Goal: Task Accomplishment & Management: Manage account settings

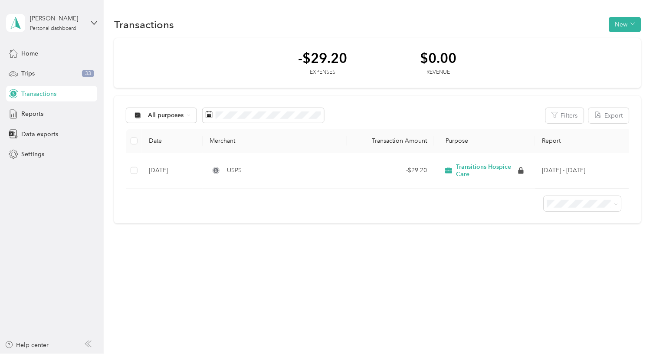
click at [239, 46] on div "-$29.20 Expenses $0.00 Revenue" at bounding box center [377, 63] width 526 height 50
click at [628, 17] on button "New" at bounding box center [625, 24] width 32 height 15
click at [614, 32] on span "Expense" at bounding box center [625, 30] width 23 height 9
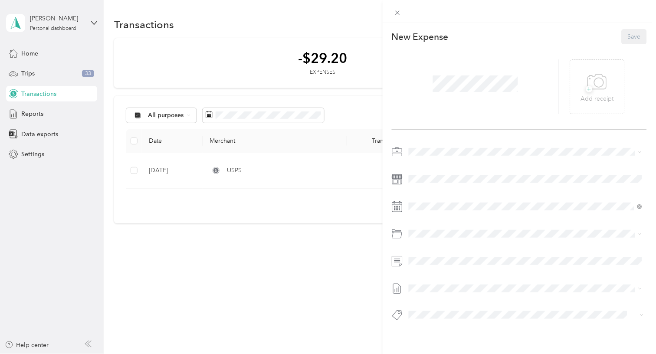
click at [456, 159] on span at bounding box center [525, 152] width 241 height 14
click at [441, 186] on span at bounding box center [525, 179] width 241 height 14
click at [427, 142] on icon at bounding box center [430, 145] width 9 height 9
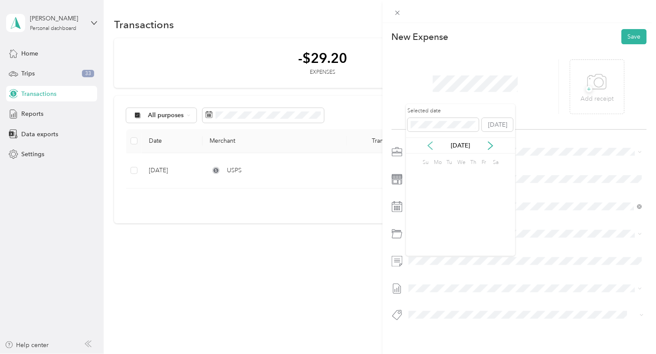
click at [427, 142] on icon at bounding box center [430, 145] width 9 height 9
click at [428, 142] on icon at bounding box center [430, 145] width 9 height 9
click at [472, 225] on div "27" at bounding box center [471, 230] width 11 height 11
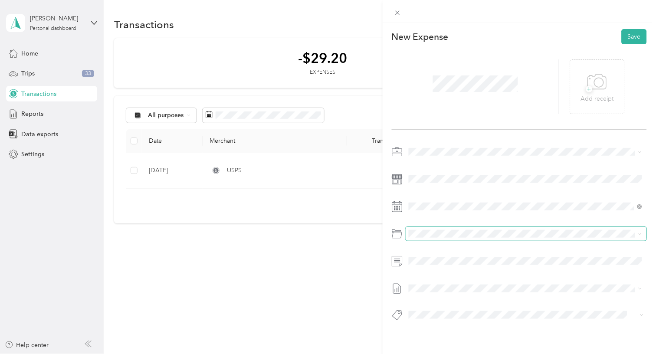
click at [446, 241] on span at bounding box center [525, 234] width 241 height 14
click at [339, 244] on div "This expense cannot be edited because it is either under review, approved, or p…" at bounding box center [328, 177] width 656 height 354
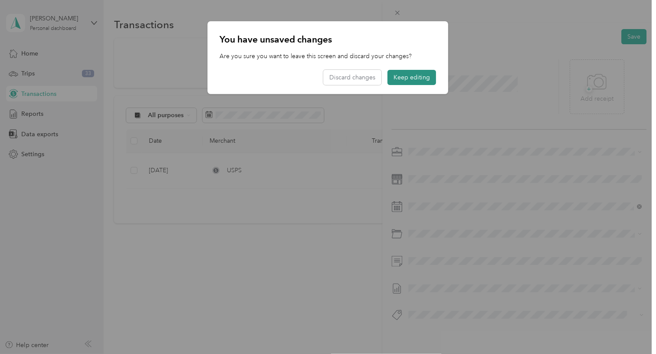
click at [396, 81] on button "Keep editing" at bounding box center [412, 77] width 49 height 15
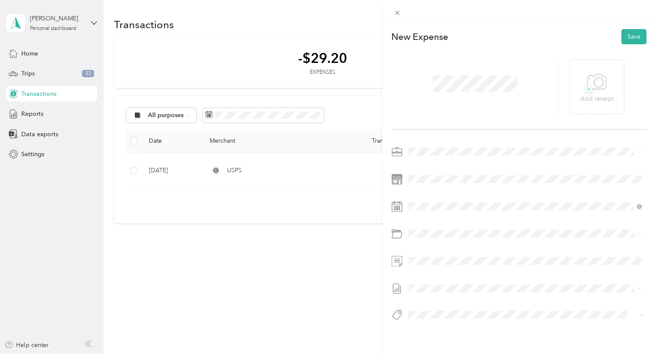
click at [429, 247] on div at bounding box center [519, 237] width 255 height 20
click at [354, 294] on div "This expense cannot be edited because it is either under review, approved, or p…" at bounding box center [328, 177] width 656 height 354
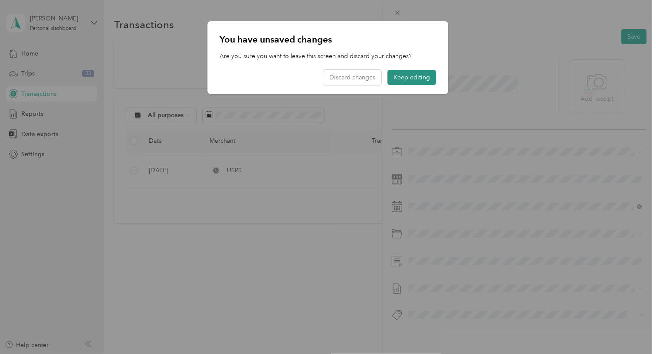
click at [412, 70] on button "Keep editing" at bounding box center [412, 77] width 49 height 15
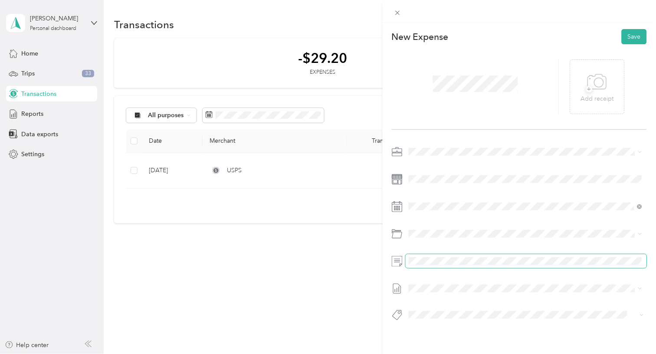
click at [571, 268] on span at bounding box center [525, 261] width 241 height 14
click at [582, 87] on div "+ Add receipt" at bounding box center [597, 86] width 33 height 33
click at [597, 75] on icon at bounding box center [597, 82] width 20 height 24
click at [586, 92] on span "+" at bounding box center [589, 89] width 7 height 7
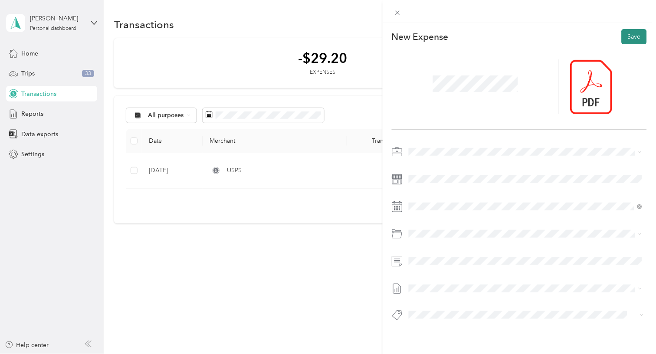
click at [633, 35] on button "Save" at bounding box center [633, 36] width 25 height 15
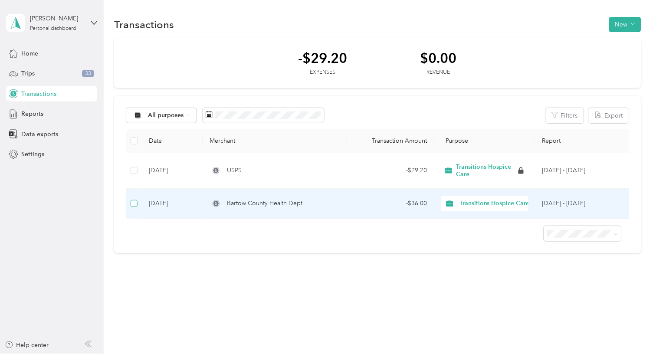
click at [137, 208] on label at bounding box center [134, 204] width 7 height 10
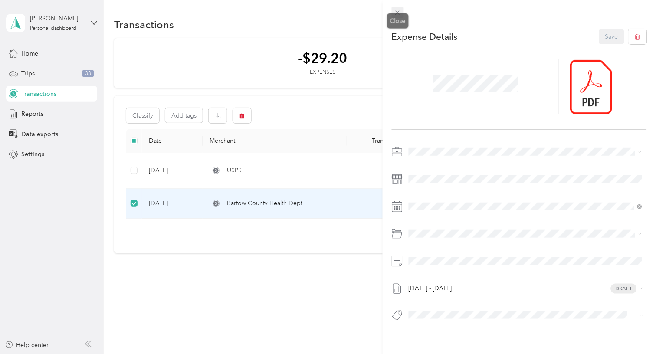
click at [396, 12] on icon at bounding box center [397, 12] width 7 height 7
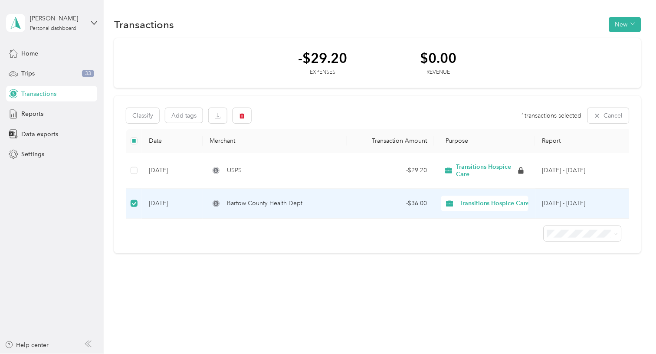
click at [197, 242] on div at bounding box center [377, 230] width 502 height 23
click at [268, 242] on div at bounding box center [377, 230] width 502 height 23
click at [25, 74] on span "Trips" at bounding box center [27, 73] width 13 height 9
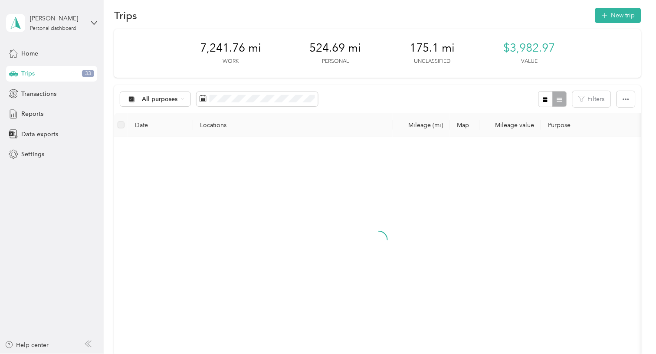
click at [33, 122] on div "Home Trips 33 Transactions Reports Data exports Settings" at bounding box center [51, 104] width 91 height 117
click at [29, 115] on span "Reports" at bounding box center [32, 113] width 22 height 9
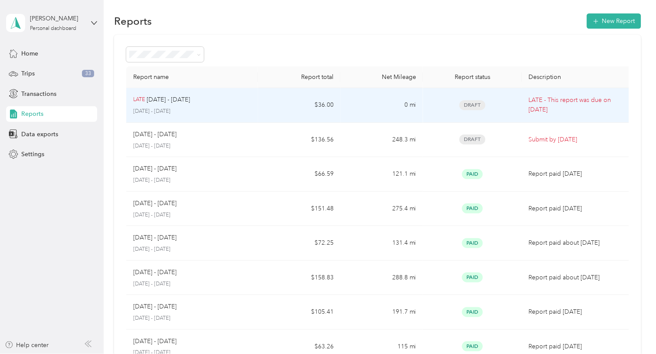
scroll to position [6, 0]
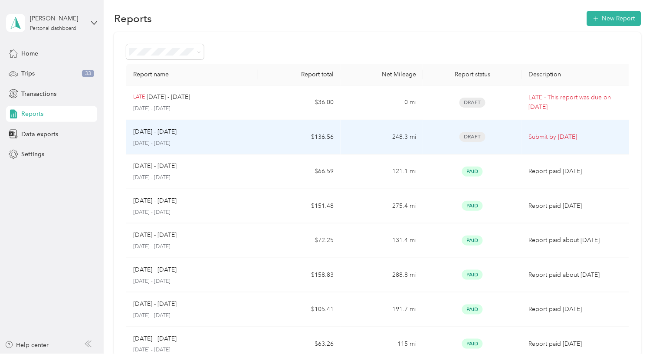
click at [222, 147] on p "[DATE] - [DATE]" at bounding box center [192, 144] width 118 height 8
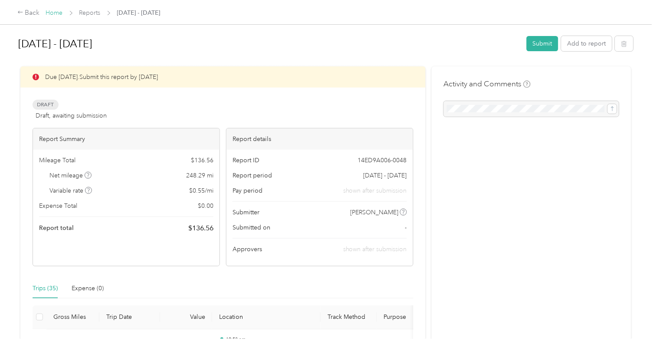
click at [53, 12] on link "Home" at bounding box center [54, 12] width 17 height 7
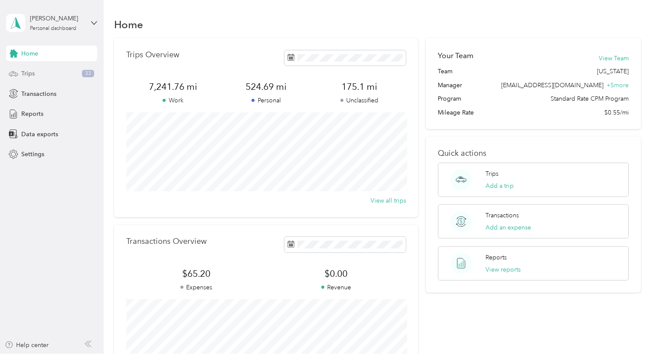
click at [28, 80] on div "Trips 33" at bounding box center [51, 74] width 91 height 16
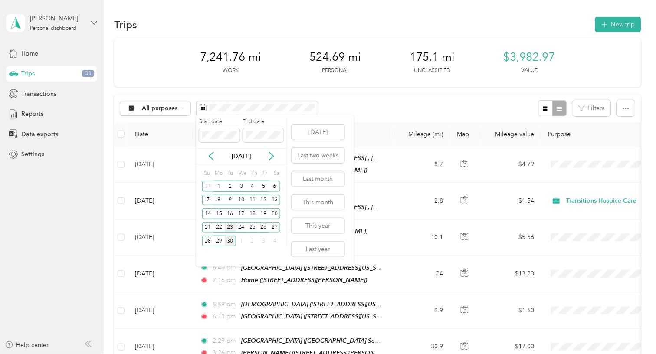
click at [230, 226] on div "23" at bounding box center [230, 227] width 11 height 11
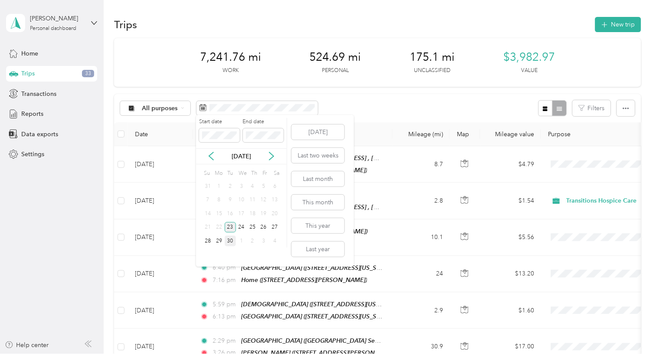
click at [230, 226] on div "23" at bounding box center [230, 227] width 11 height 11
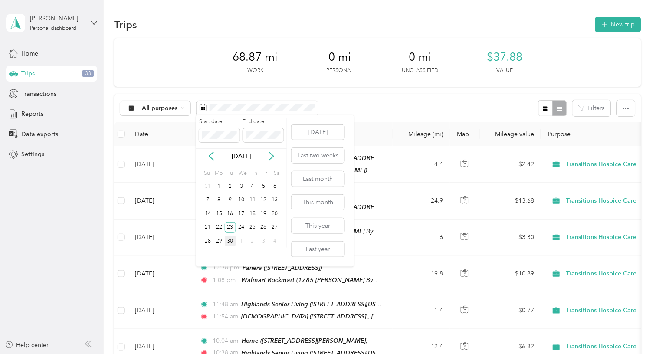
click at [230, 236] on div "30" at bounding box center [230, 240] width 11 height 11
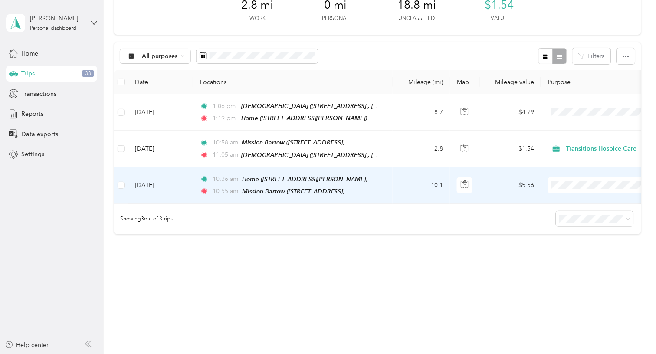
scroll to position [118, 0]
click at [575, 279] on li "Transitions Hospice Care" at bounding box center [602, 285] width 108 height 15
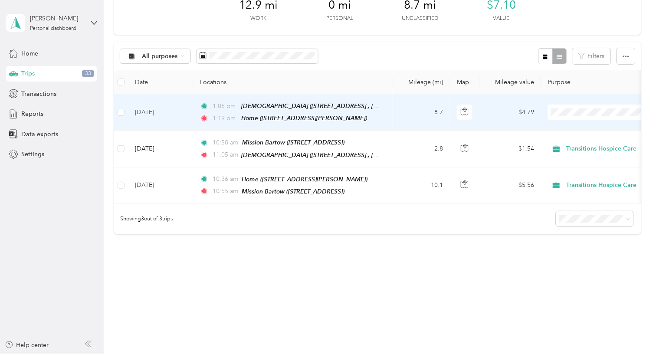
click at [573, 105] on span at bounding box center [602, 113] width 108 height 16
click at [571, 150] on li "Transitions Hospice Care" at bounding box center [602, 147] width 108 height 15
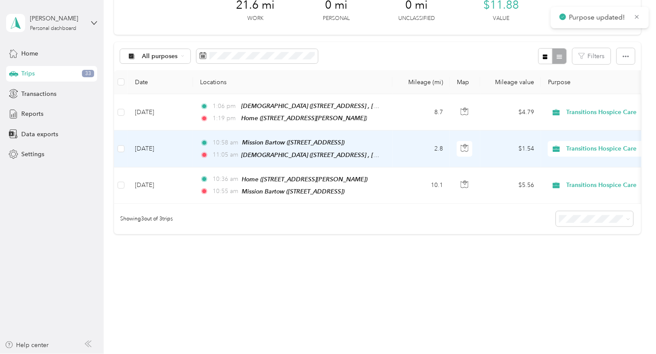
click at [569, 154] on span "Transitions Hospice Care" at bounding box center [605, 149] width 79 height 10
click at [579, 245] on span "Personal" at bounding box center [609, 249] width 81 height 9
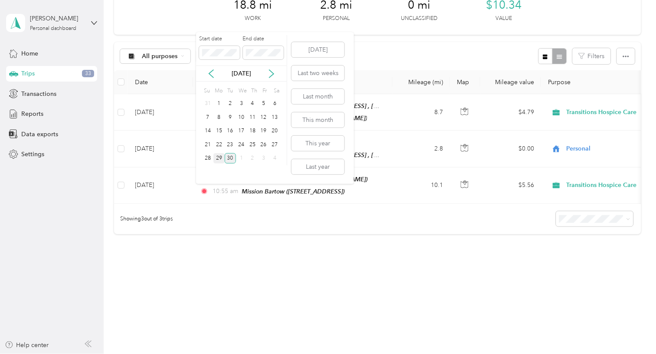
click at [219, 155] on div "29" at bounding box center [218, 158] width 11 height 11
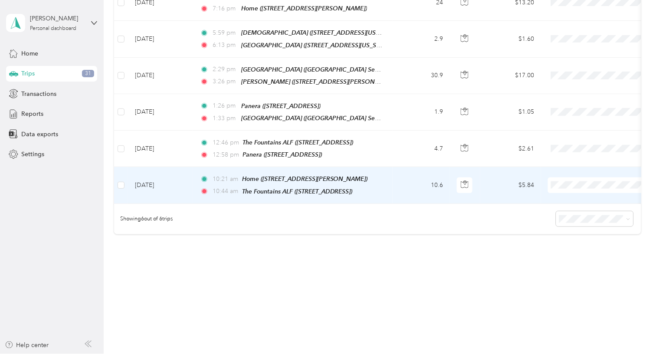
scroll to position [325, 0]
click at [574, 233] on span "Transitions Hospice Care" at bounding box center [609, 233] width 80 height 9
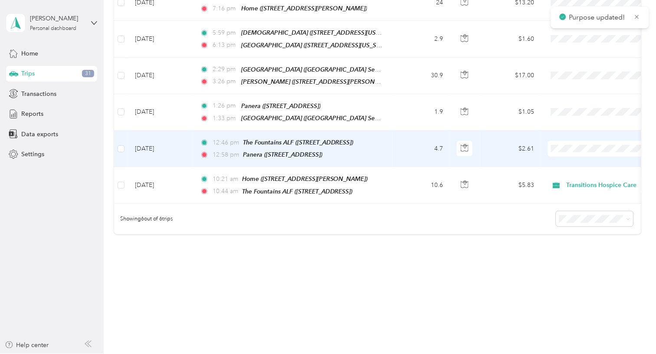
click at [590, 251] on span "Transitions Hospice Care" at bounding box center [609, 250] width 80 height 9
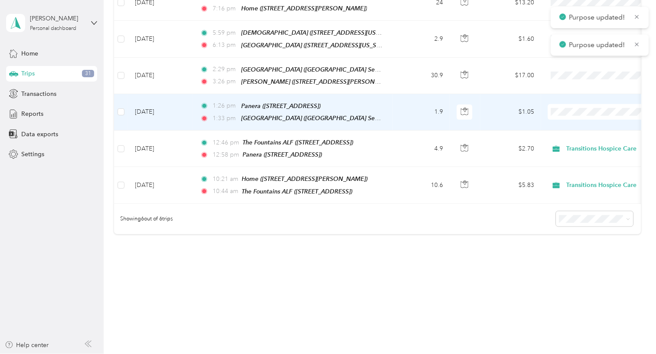
click at [585, 161] on span "Transitions Hospice Care" at bounding box center [609, 164] width 80 height 9
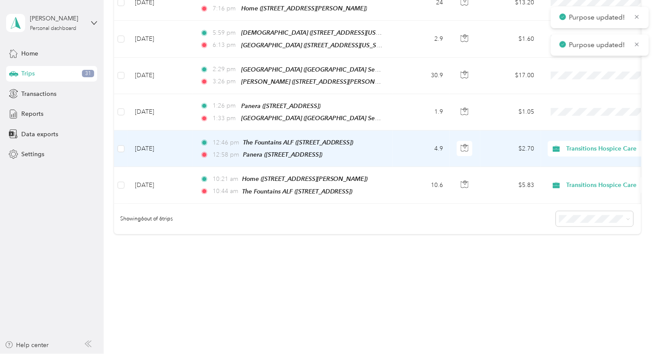
scroll to position [176, 0]
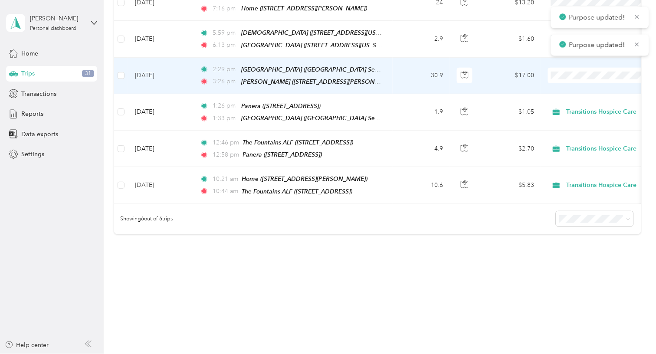
click at [571, 83] on span at bounding box center [602, 76] width 108 height 16
click at [585, 228] on span "Transitions Hospice Care" at bounding box center [609, 227] width 80 height 9
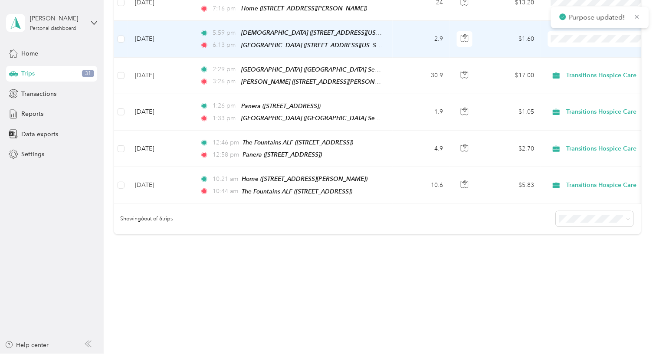
click at [580, 140] on span "Transitions Hospice Care" at bounding box center [609, 141] width 80 height 9
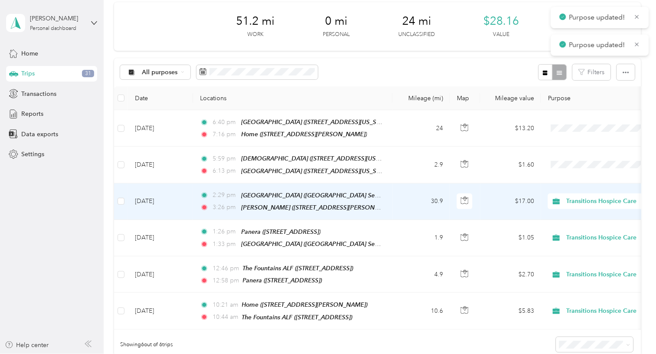
scroll to position [25, 0]
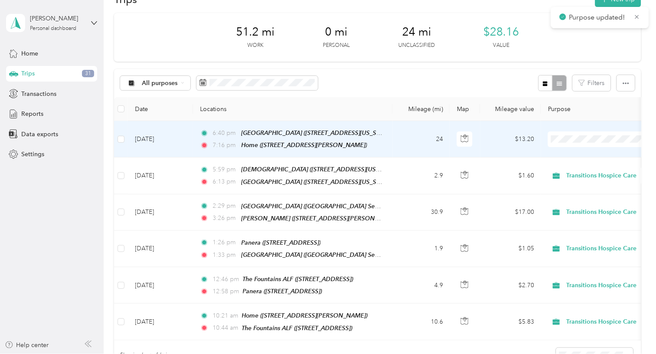
click at [577, 206] on span "Transitions Hospice Care" at bounding box center [609, 205] width 80 height 9
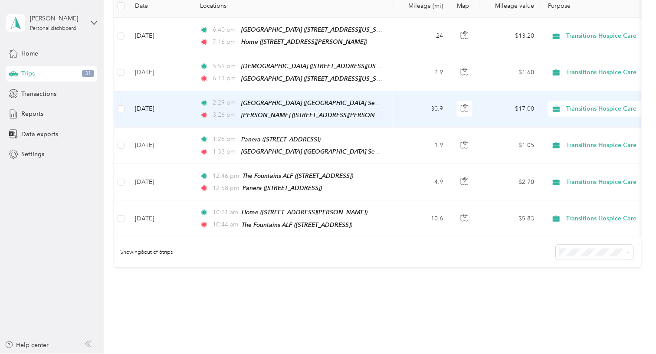
scroll to position [120, 0]
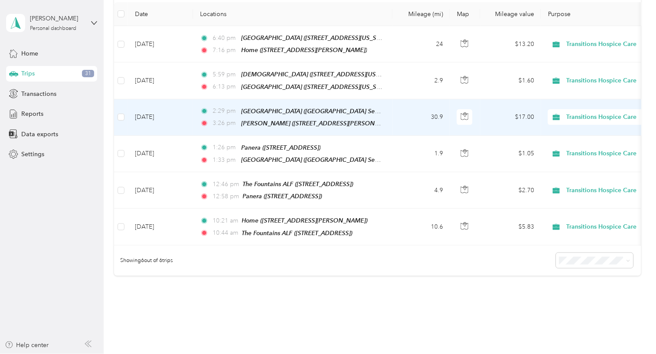
click at [398, 136] on td "30.9" at bounding box center [420, 117] width 57 height 36
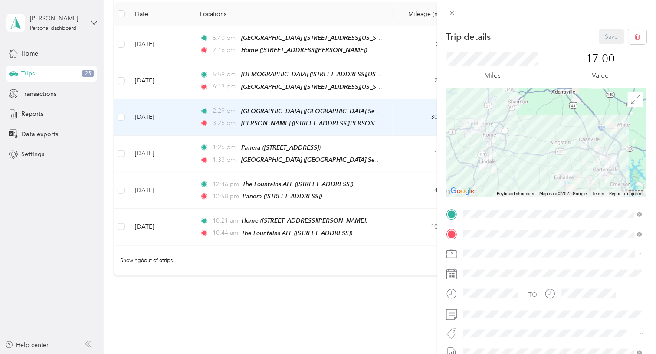
click at [508, 137] on span "Brookdale Rome, 180 Woodrow Wilson Way NW, Rome, GA 30165, United States , 3016…" at bounding box center [544, 150] width 128 height 26
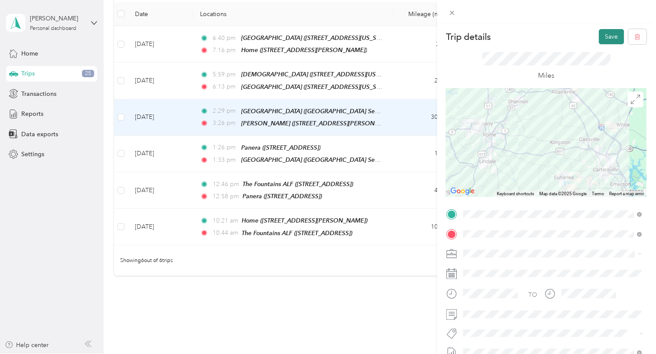
click at [602, 39] on button "Save" at bounding box center [611, 36] width 25 height 15
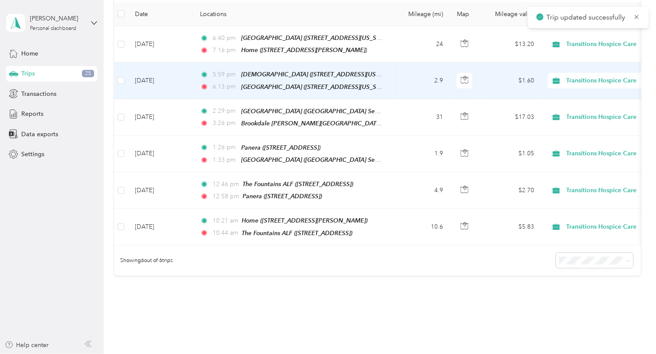
click at [402, 99] on td "2.9" at bounding box center [420, 80] width 57 height 36
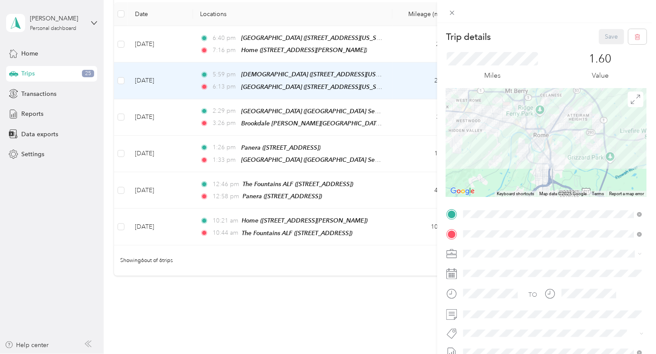
click at [412, 251] on div "Trip details Save This trip cannot be edited because it is either under review,…" at bounding box center [328, 177] width 656 height 354
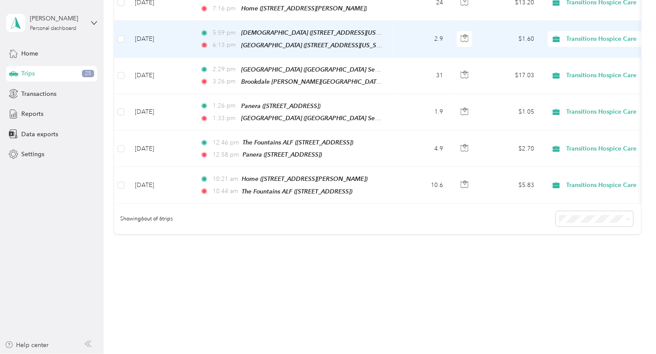
scroll to position [19, 0]
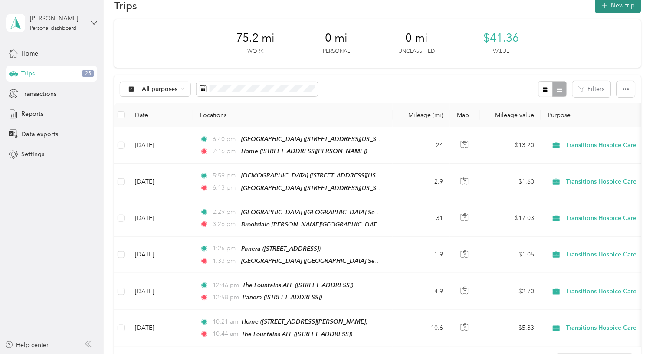
click at [613, 2] on button "New trip" at bounding box center [618, 5] width 46 height 15
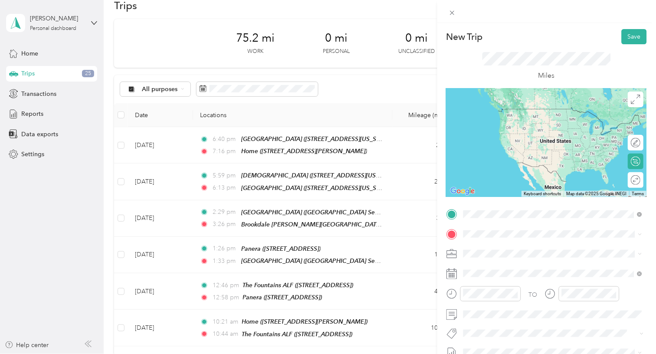
drag, startPoint x: 487, startPoint y: 221, endPoint x: 503, endPoint y: 294, distance: 74.2
click at [503, 294] on span "Brookdale Rome, 180 Woodrow Wilson Way NW, Rome, GA 30165, United States , 3016…" at bounding box center [544, 297] width 128 height 26
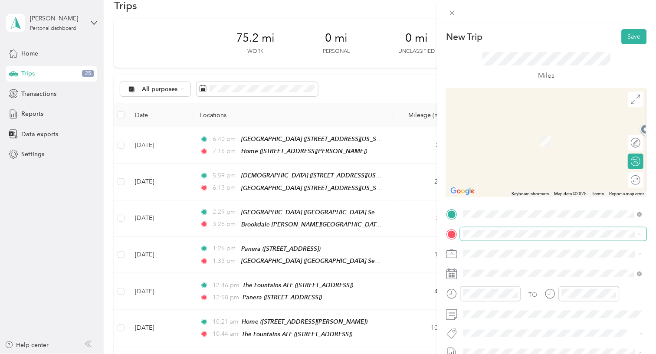
click at [481, 229] on span at bounding box center [553, 234] width 186 height 14
click at [518, 135] on div "TEAM Christian 413 East 11th Street, 30161, Rome, Georgia, United States" at bounding box center [530, 137] width 100 height 21
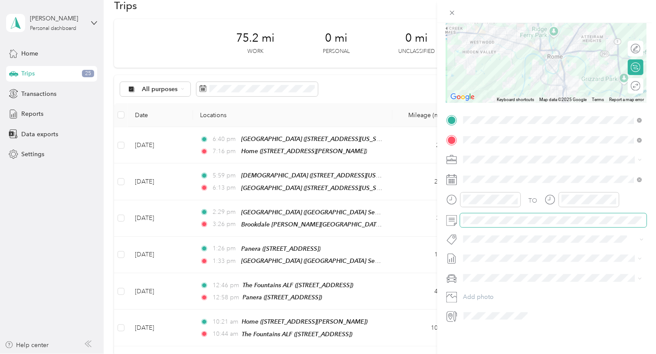
scroll to position [69, 0]
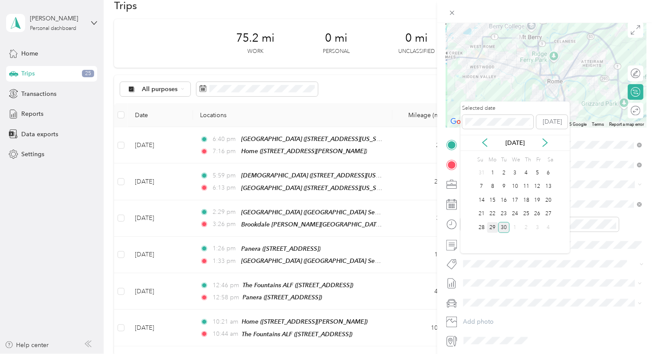
click at [493, 225] on div "29" at bounding box center [492, 227] width 11 height 11
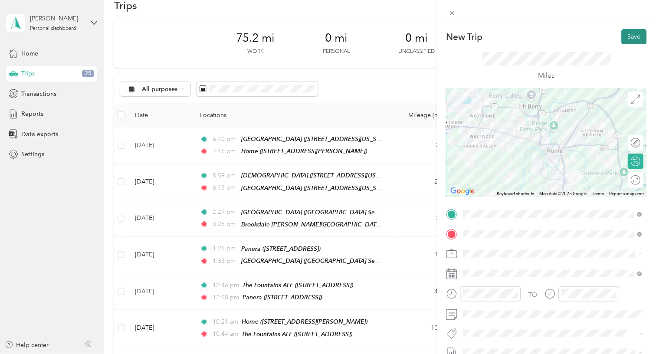
scroll to position [0, 0]
click at [630, 37] on button "Save" at bounding box center [633, 36] width 25 height 15
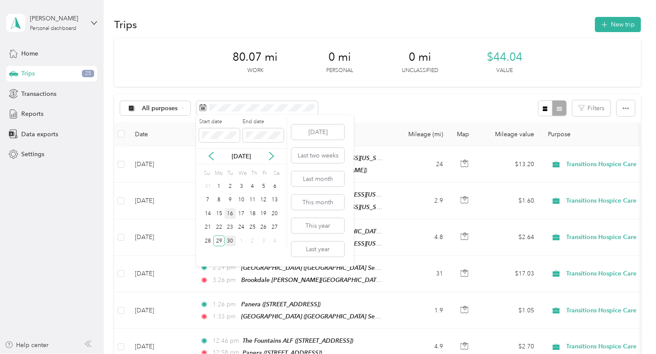
click at [228, 212] on div "16" at bounding box center [230, 213] width 11 height 11
click at [227, 239] on div "30" at bounding box center [230, 240] width 11 height 11
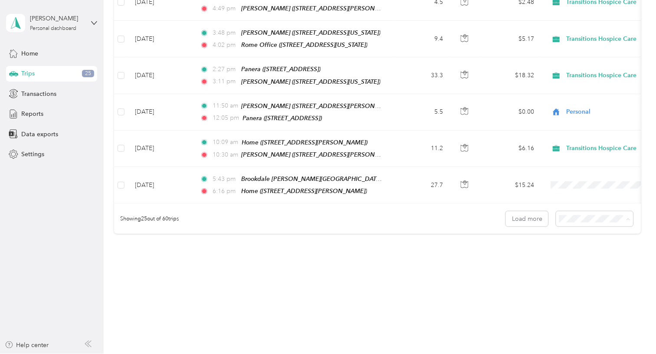
click at [584, 263] on span "100 per load" at bounding box center [583, 265] width 36 height 7
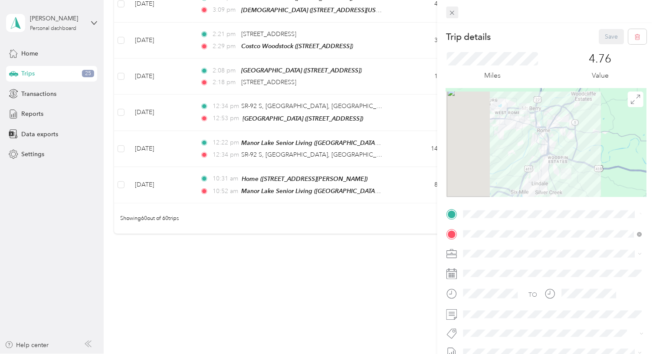
click at [451, 12] on icon at bounding box center [452, 13] width 4 height 4
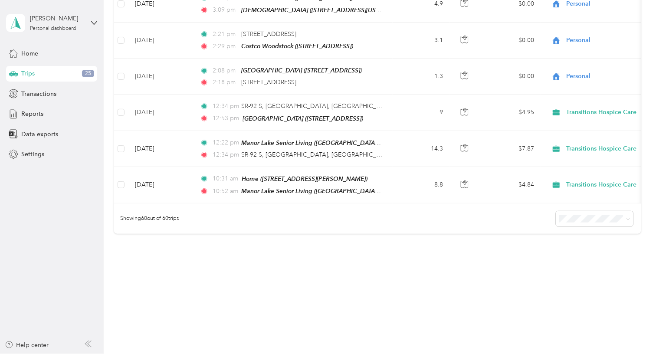
scroll to position [3184, 0]
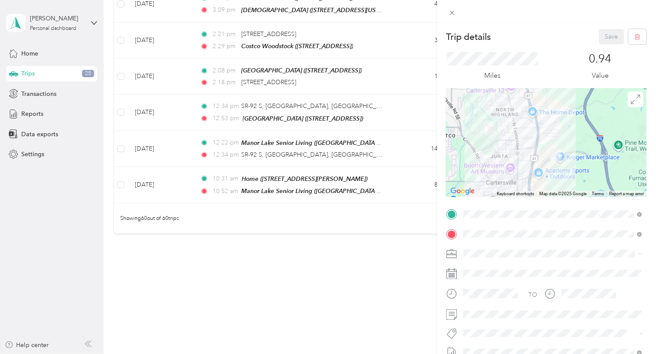
click at [512, 255] on span "[STREET_ADDRESS]" at bounding box center [507, 257] width 55 height 7
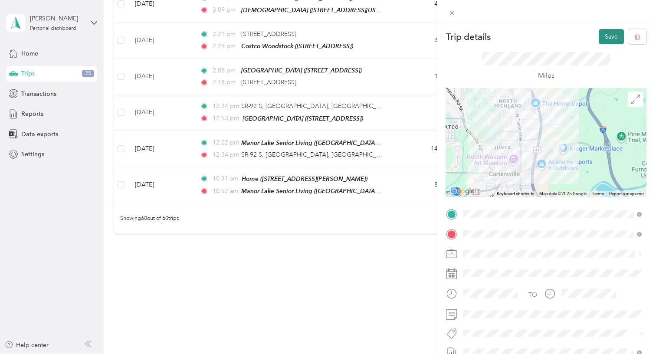
click at [611, 33] on button "Save" at bounding box center [611, 36] width 25 height 15
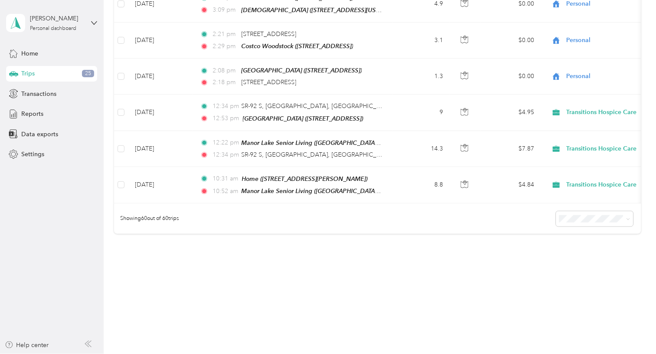
scroll to position [3126, 0]
click at [574, 302] on span "Personal" at bounding box center [609, 305] width 81 height 9
click at [579, 216] on span "Personal" at bounding box center [609, 220] width 81 height 9
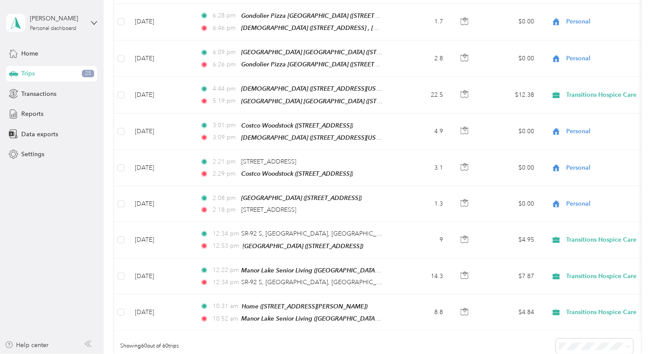
scroll to position [2226, 0]
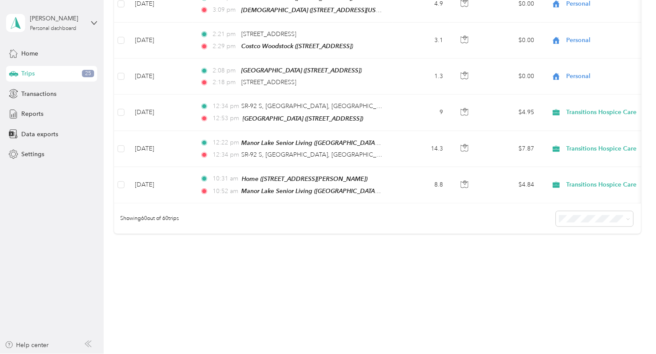
click at [573, 154] on span "Transitions Hospice Care" at bounding box center [609, 156] width 80 height 9
click at [563, 26] on main "Purpose updated! [PERSON_NAME] Personal dashboard Home Trips 25 Transactions Re…" at bounding box center [325, 177] width 651 height 354
click at [585, 157] on li "Transitions Hospice Care" at bounding box center [602, 152] width 108 height 15
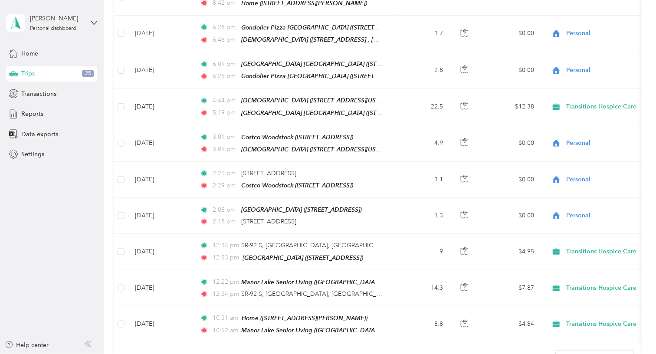
scroll to position [1973, 0]
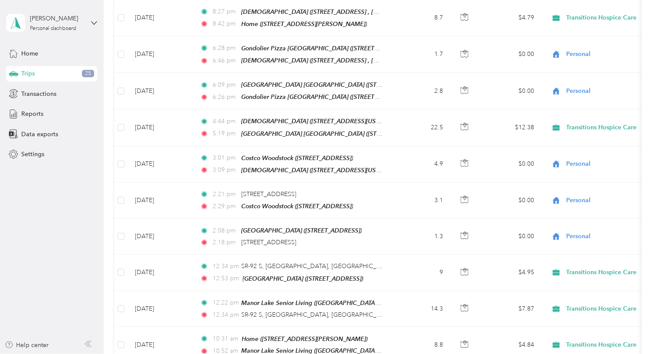
click at [579, 322] on span "Transitions Hospice Care" at bounding box center [609, 324] width 80 height 9
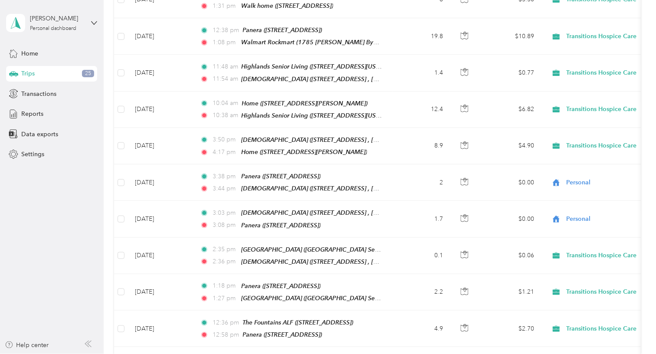
scroll to position [1294, 0]
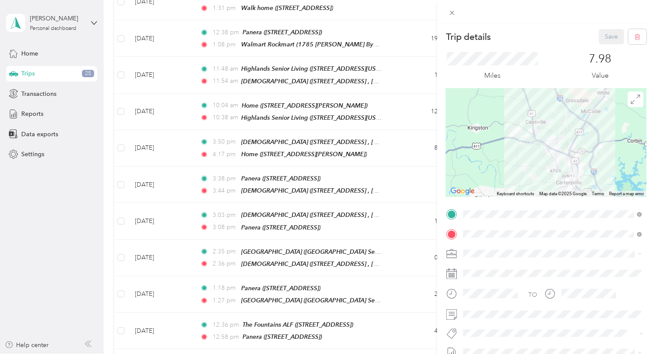
click at [121, 183] on div "Trip details Save This trip cannot be edited because it is either under review,…" at bounding box center [328, 177] width 656 height 354
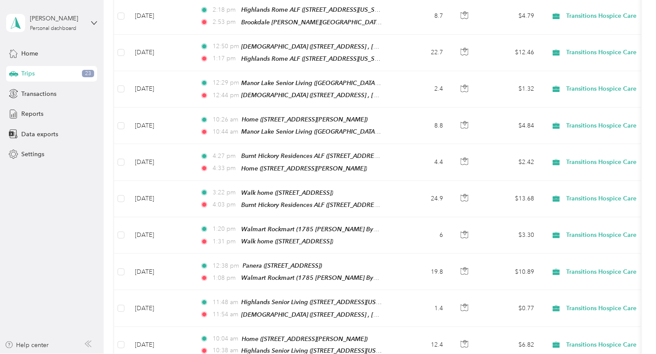
scroll to position [1045, 0]
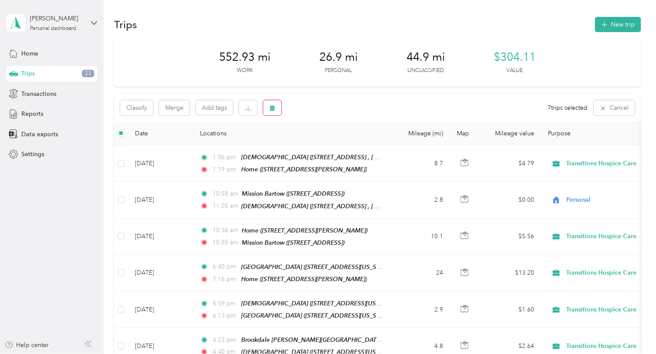
scroll to position [0, 0]
click at [268, 111] on button "button" at bounding box center [272, 107] width 18 height 15
click at [334, 140] on button "Yes" at bounding box center [337, 142] width 17 height 14
click at [31, 111] on span "Reports" at bounding box center [32, 113] width 22 height 9
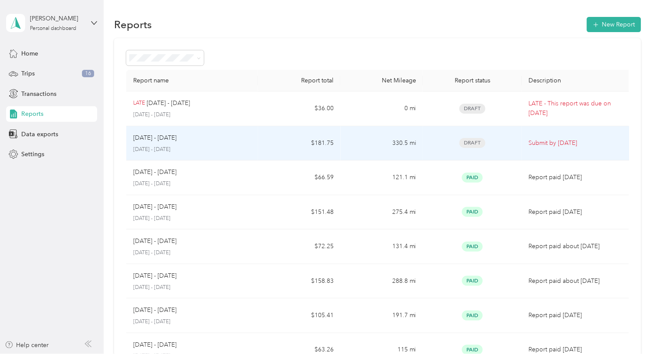
click at [501, 148] on div "Draft" at bounding box center [472, 143] width 85 height 10
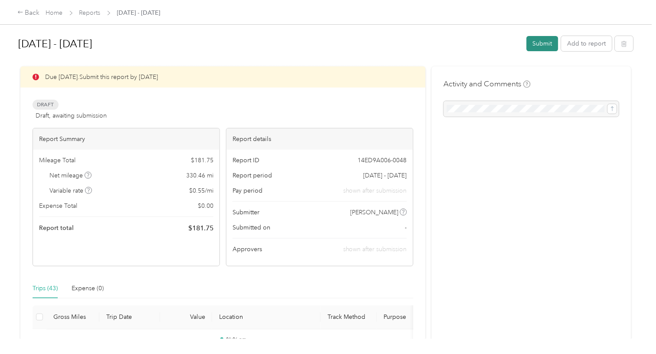
click at [543, 39] on button "Submit" at bounding box center [542, 43] width 32 height 15
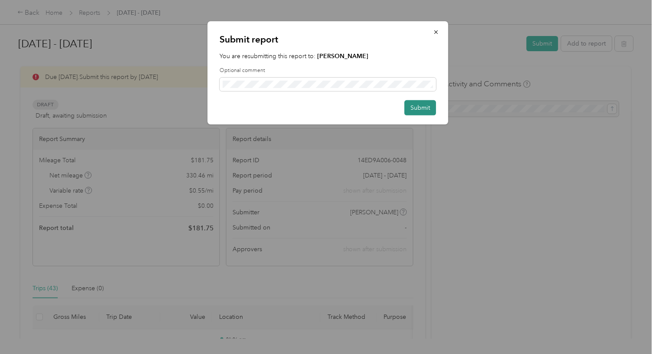
click at [419, 103] on button "Submit" at bounding box center [421, 107] width 32 height 15
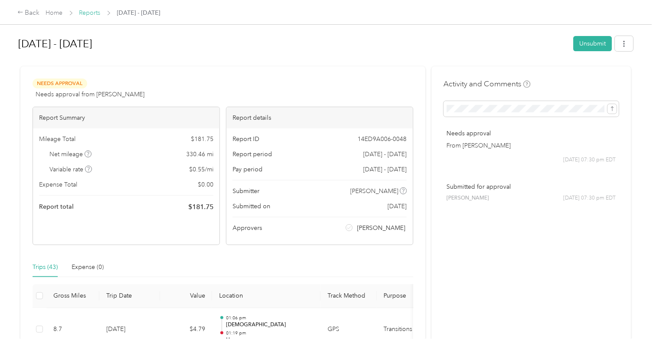
click at [86, 15] on link "Reports" at bounding box center [89, 12] width 21 height 7
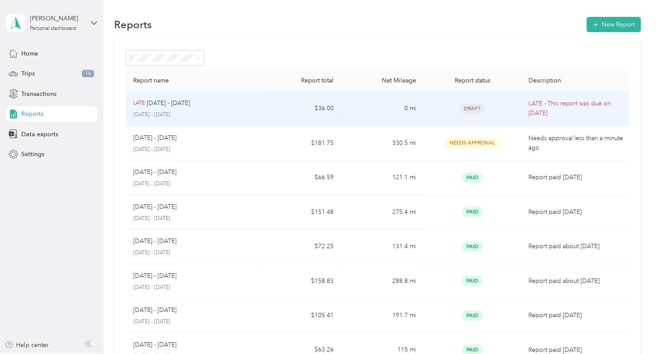
click at [433, 114] on div "Draft" at bounding box center [472, 109] width 85 height 10
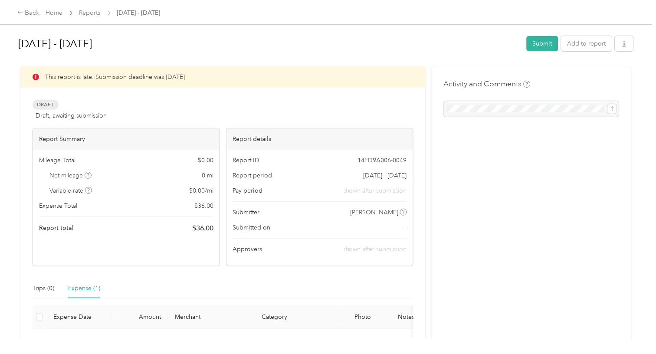
click at [461, 109] on div at bounding box center [531, 109] width 175 height 16
click at [594, 41] on button "Add to report" at bounding box center [586, 43] width 51 height 15
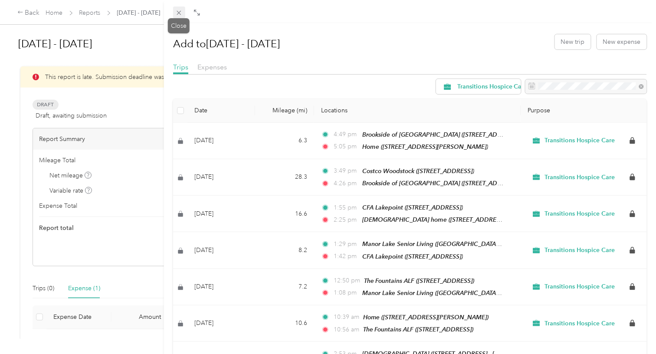
click at [178, 10] on icon at bounding box center [178, 12] width 7 height 7
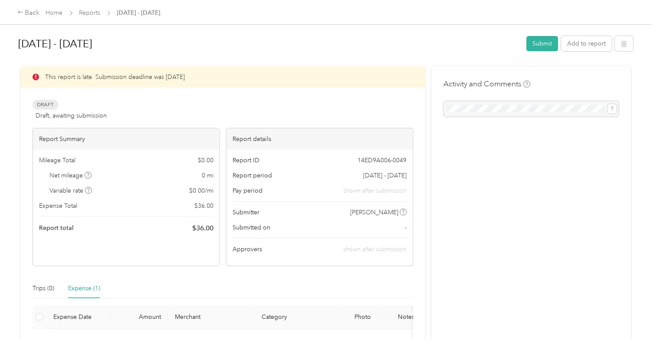
click at [523, 109] on div at bounding box center [531, 109] width 175 height 16
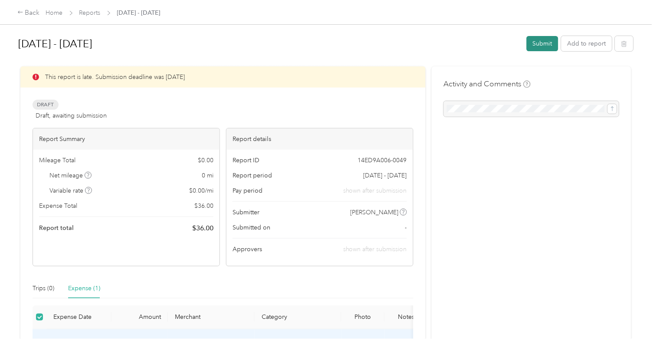
click at [541, 42] on button "Submit" at bounding box center [542, 43] width 32 height 15
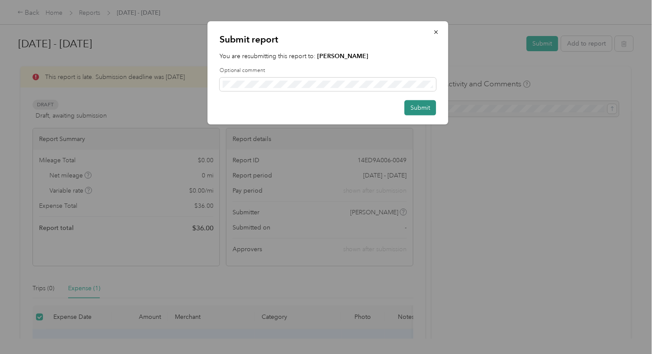
click at [423, 103] on button "Submit" at bounding box center [421, 107] width 32 height 15
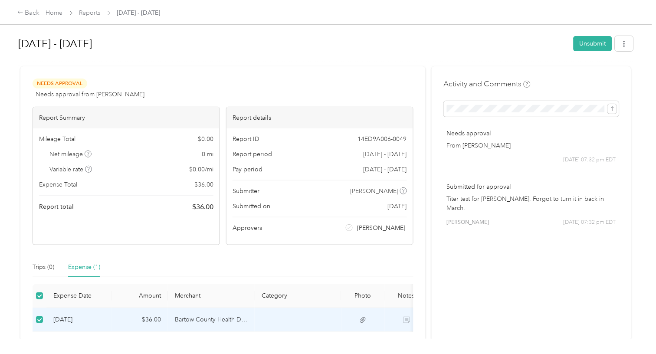
click at [295, 65] on div at bounding box center [325, 62] width 615 height 9
